Goal: Navigation & Orientation: Find specific page/section

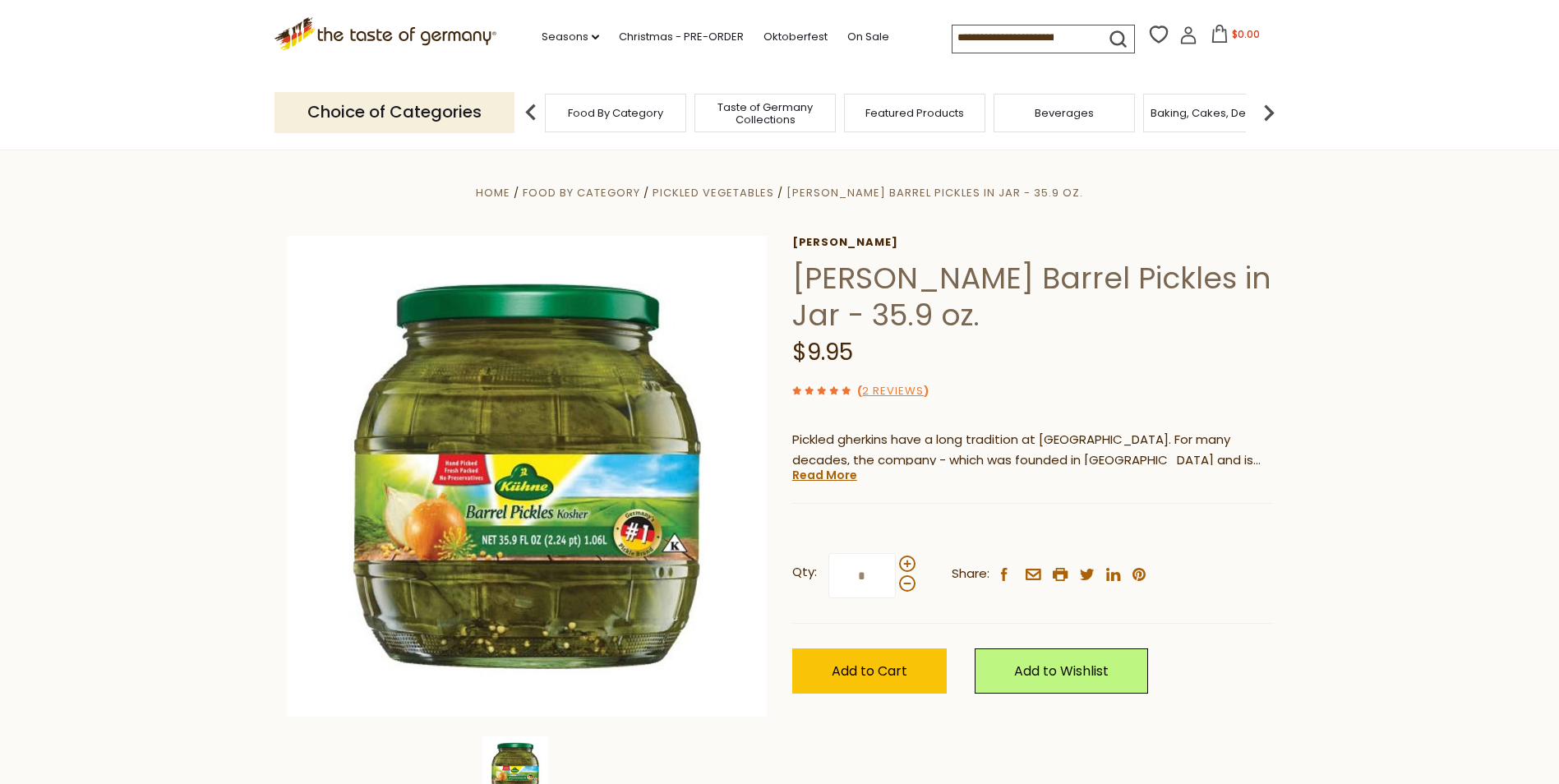
click at [820, 482] on link "Read More" at bounding box center [824, 475] width 65 height 17
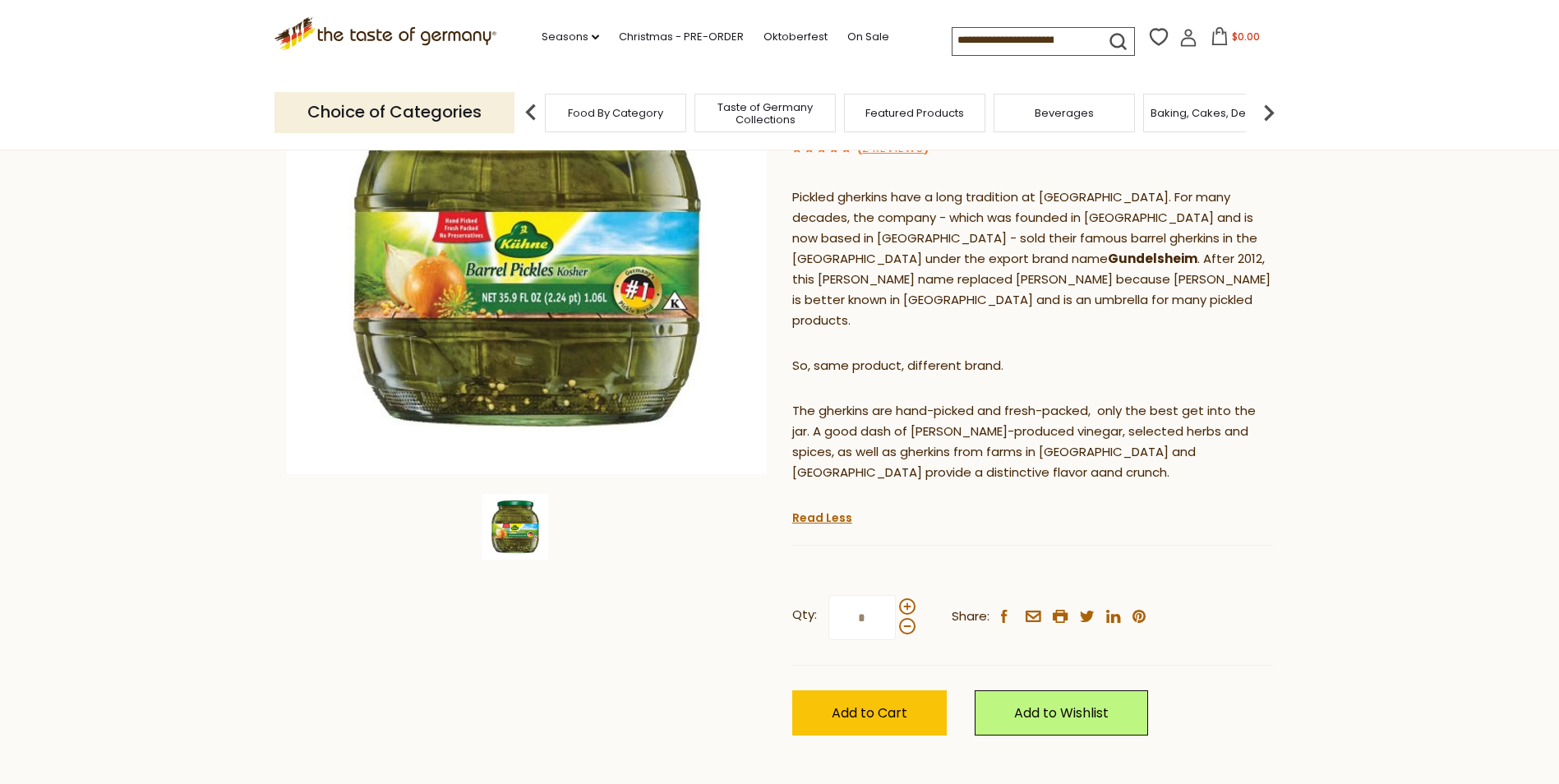
scroll to position [247, 0]
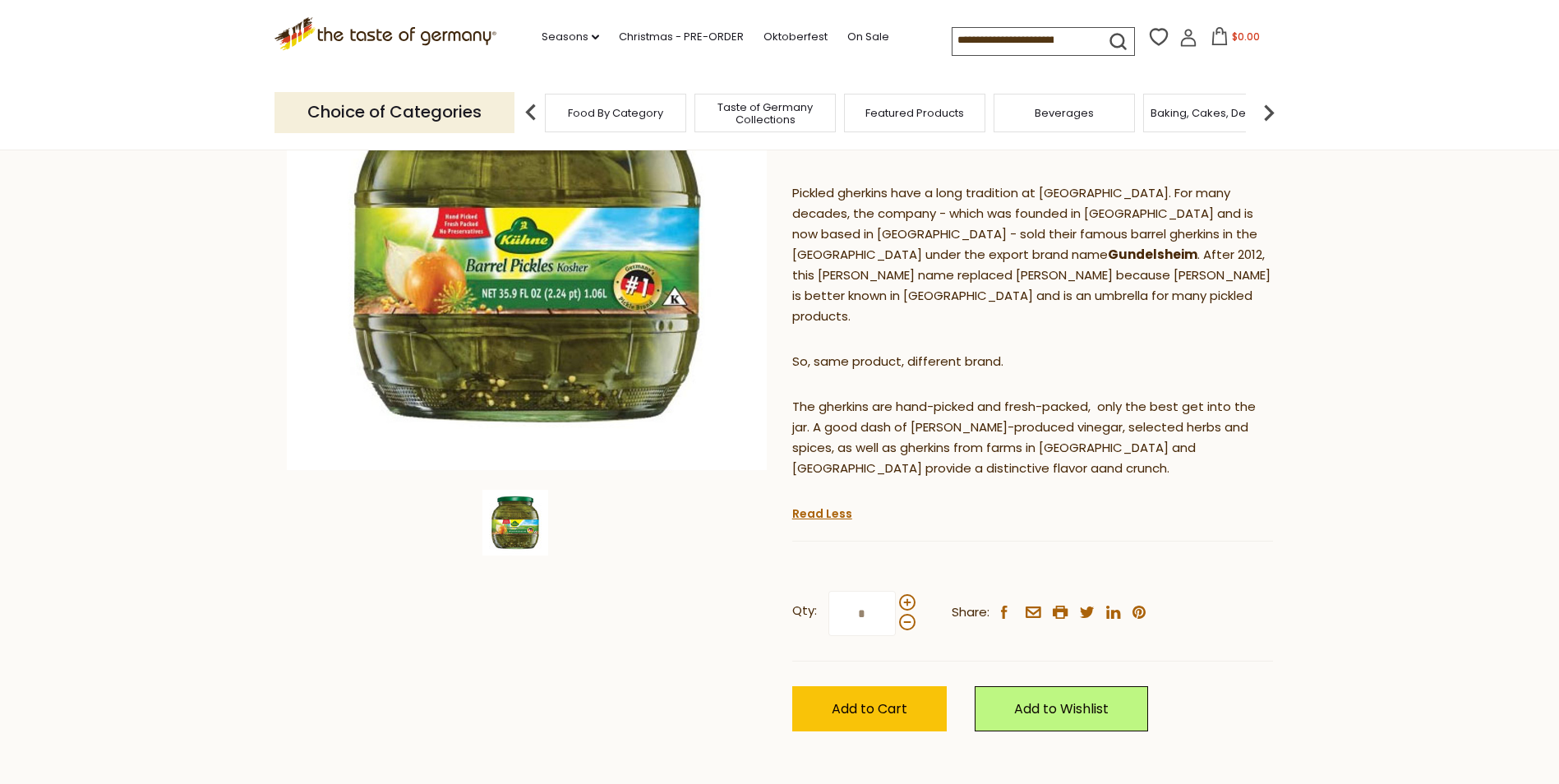
click at [829, 505] on link "Read Less" at bounding box center [822, 513] width 60 height 17
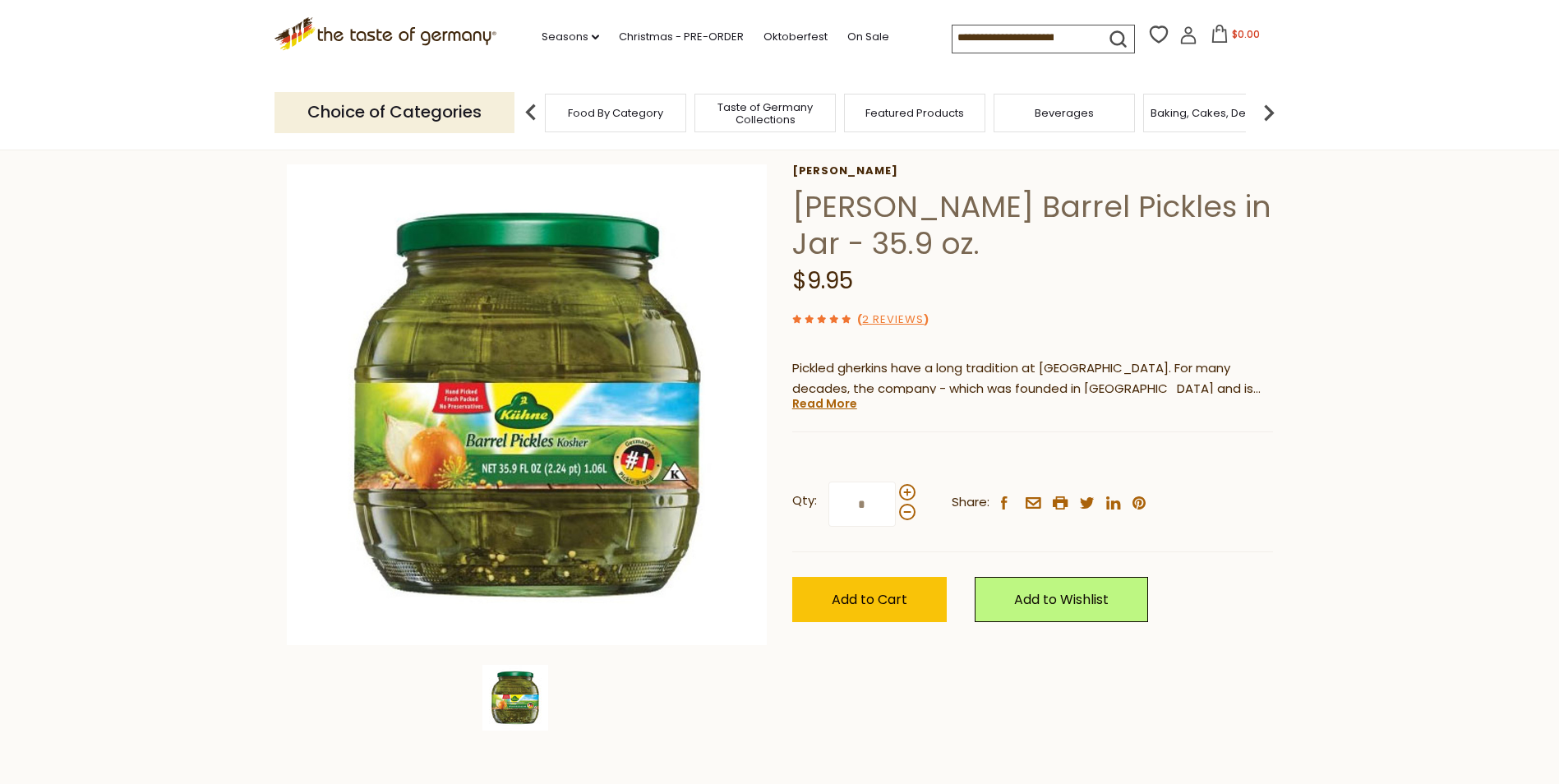
scroll to position [0, 0]
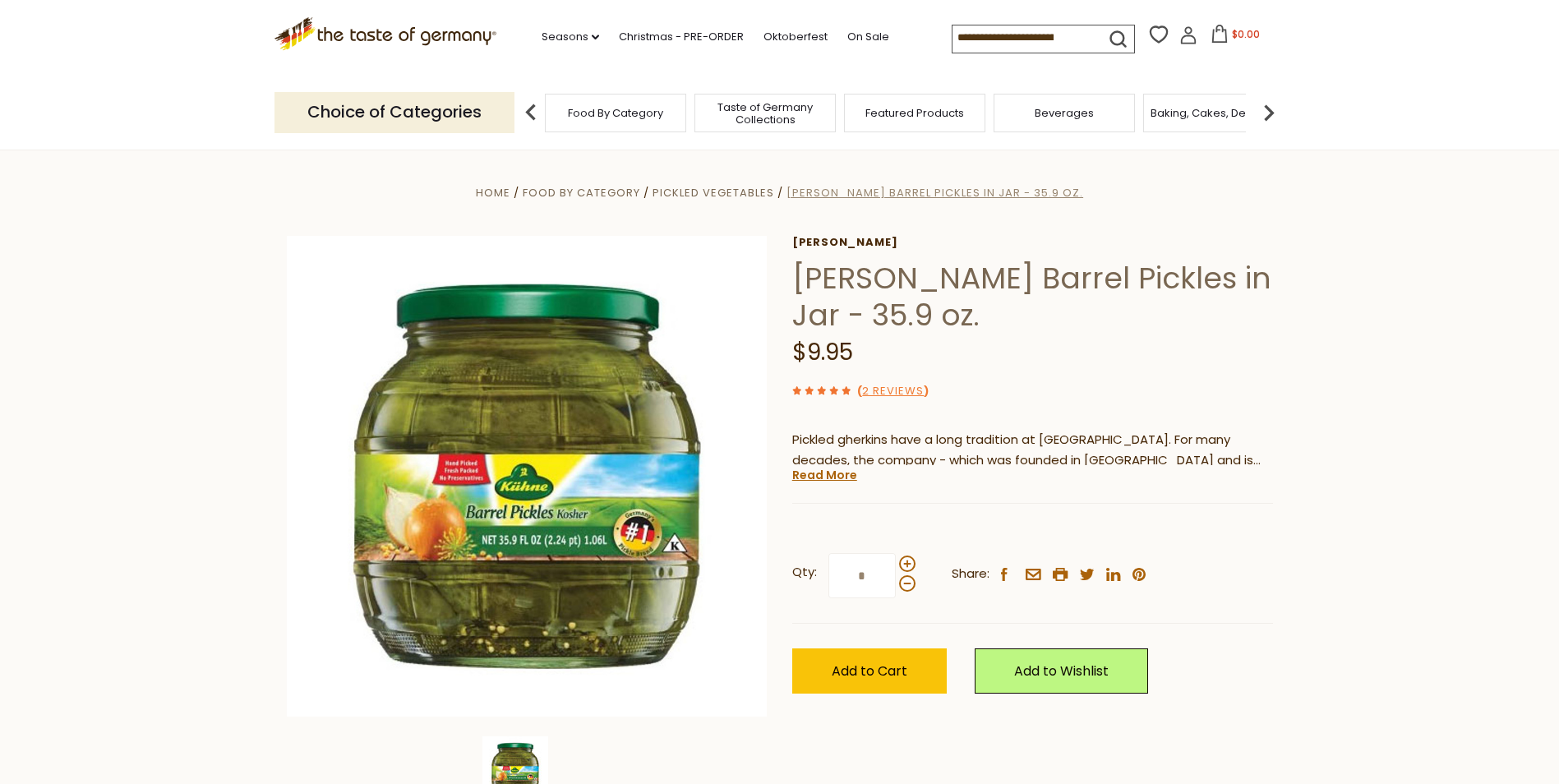
click at [867, 193] on span "[PERSON_NAME] Barrel Pickles in Jar - 35.9 oz." at bounding box center [934, 192] width 296 height 16
click at [510, 195] on span "Home" at bounding box center [493, 192] width 35 height 16
